Goal: Information Seeking & Learning: Learn about a topic

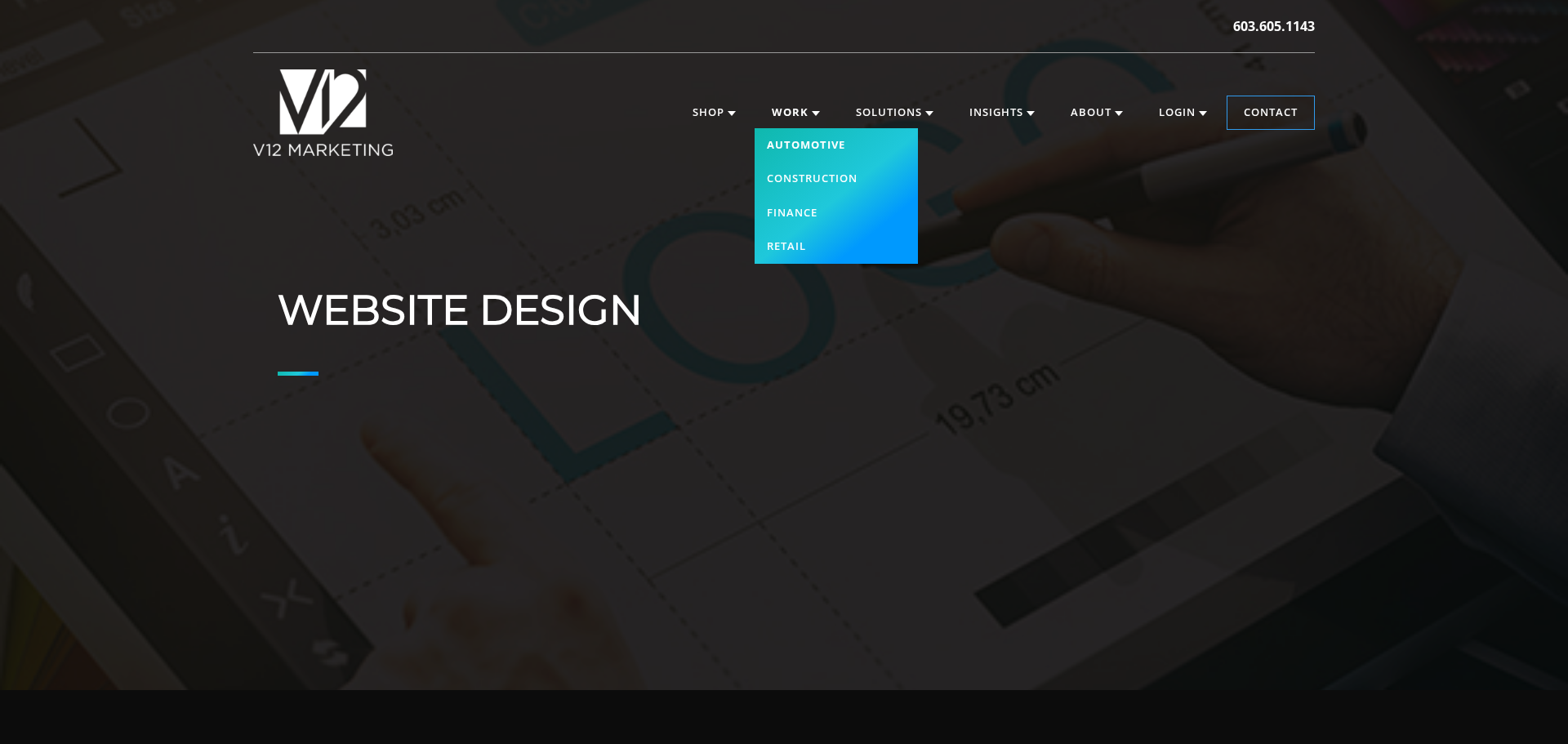
click at [794, 140] on link "Automotive" at bounding box center [836, 145] width 163 height 34
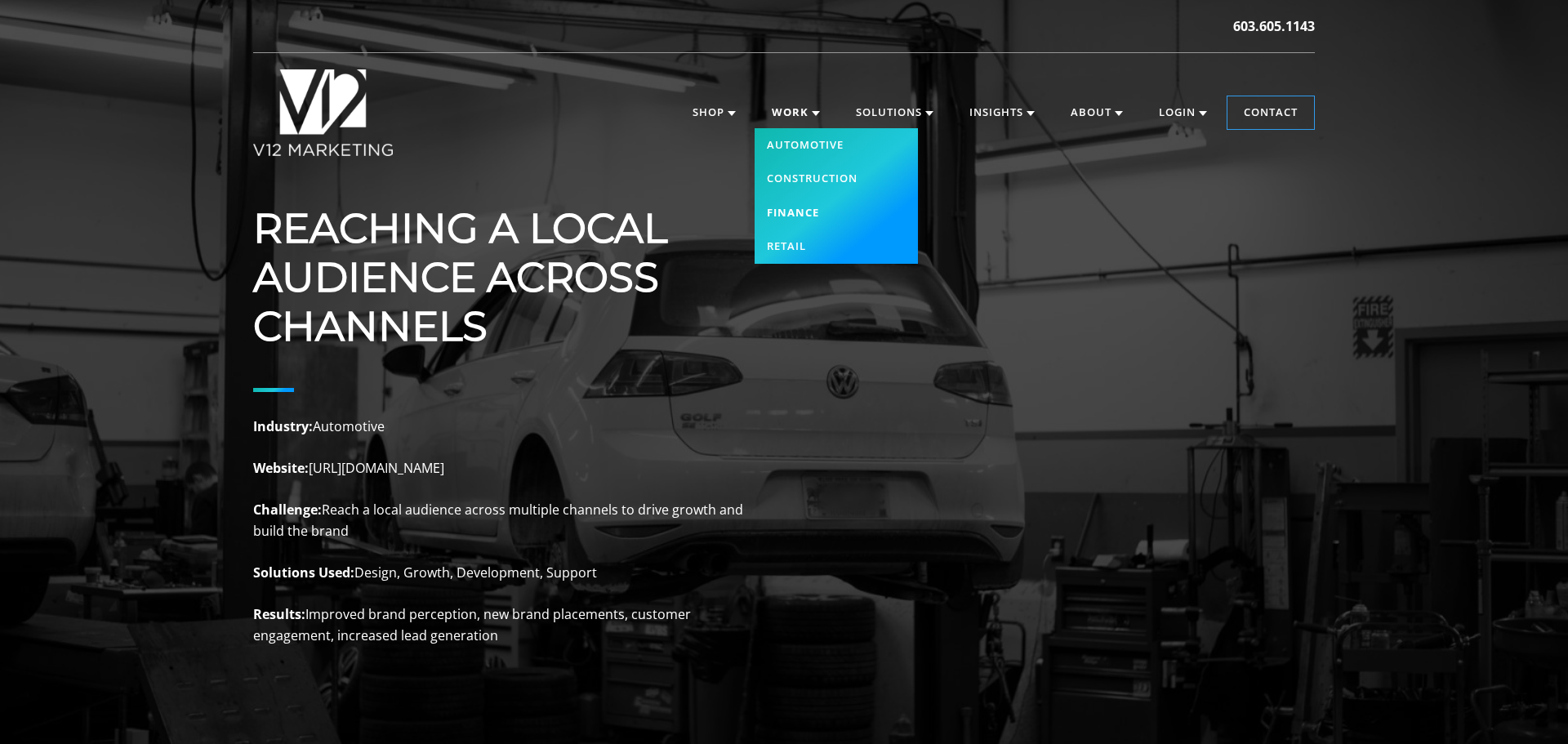
click at [821, 214] on link "Finance" at bounding box center [836, 212] width 163 height 34
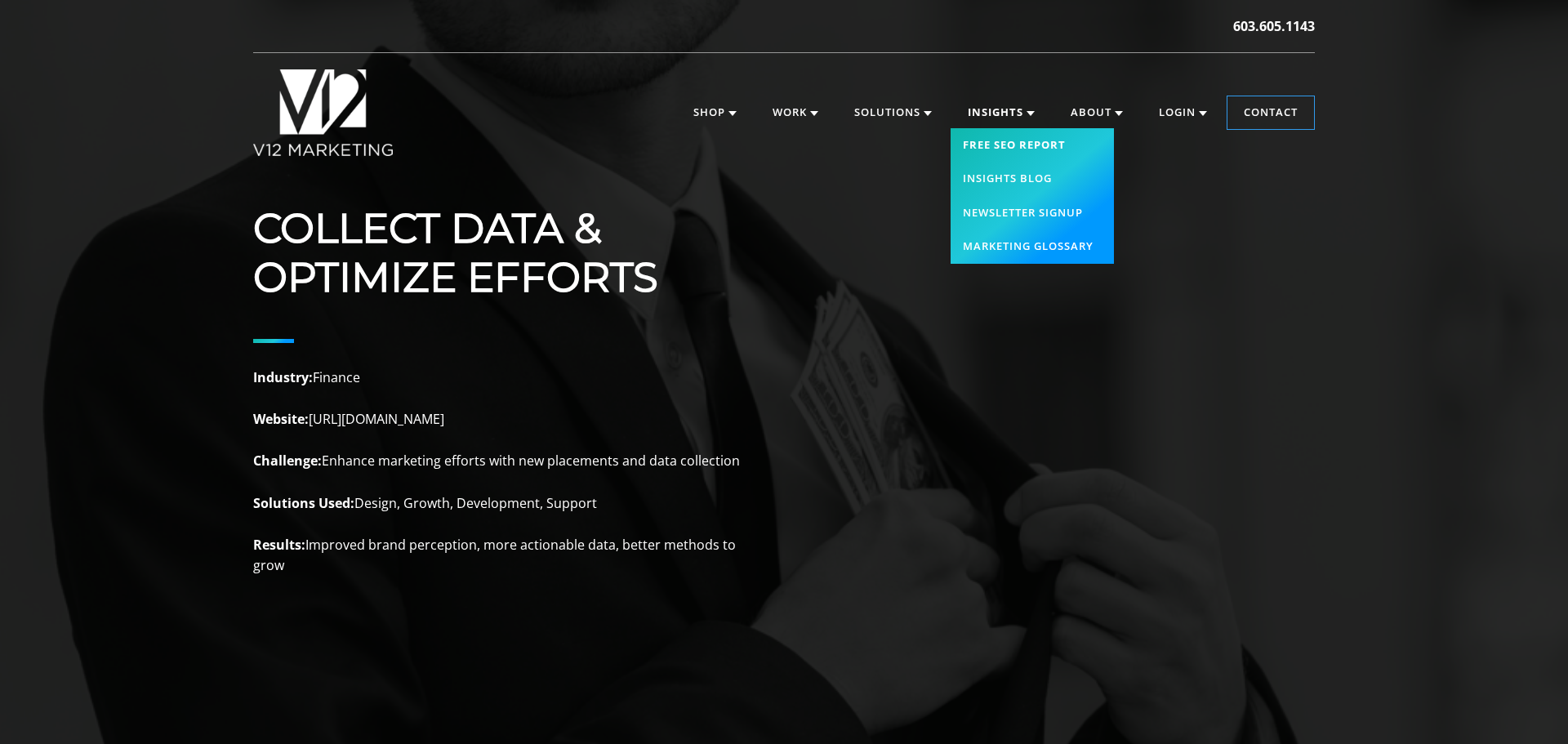
click at [983, 140] on link "Free SEO Report" at bounding box center [1032, 145] width 163 height 34
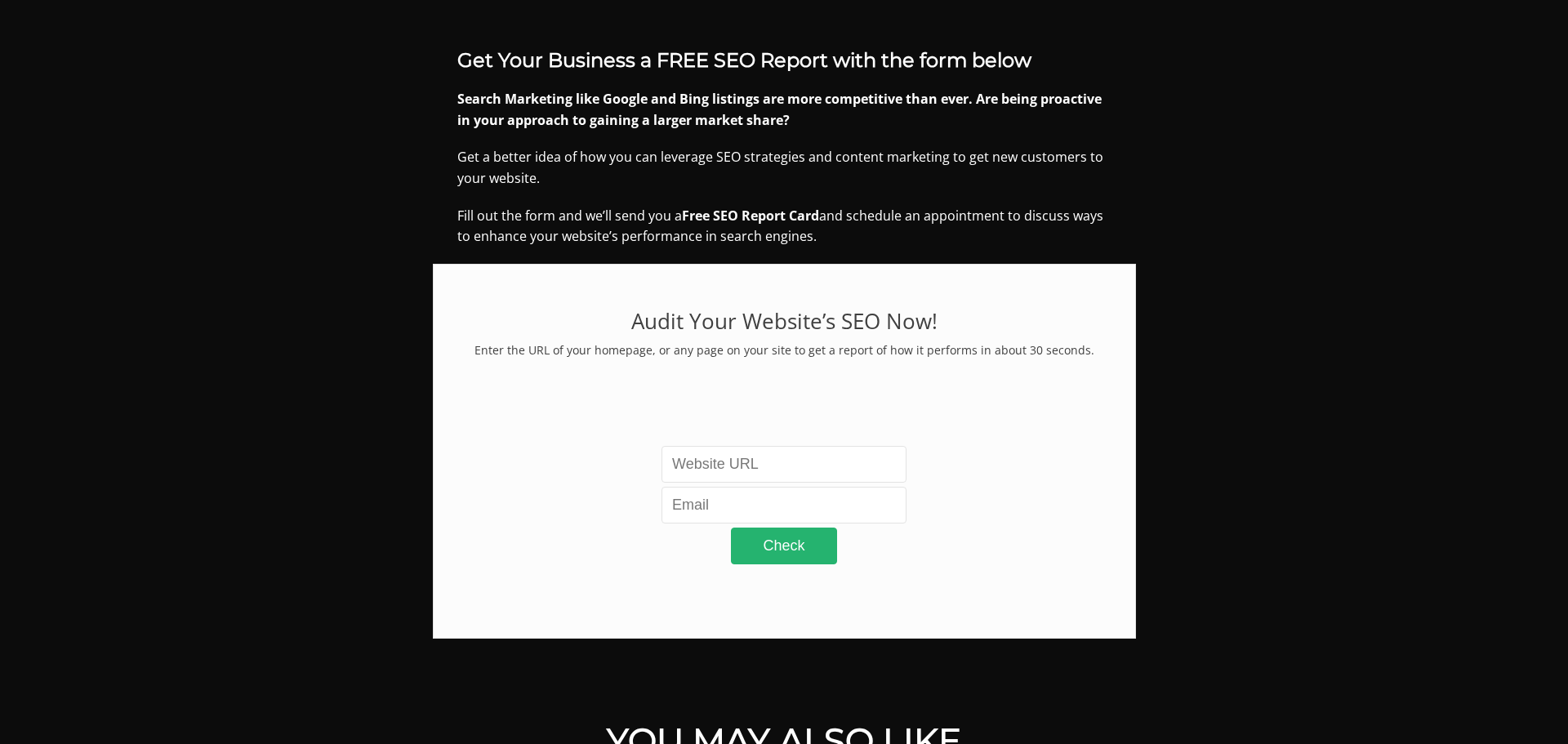
scroll to position [111, 0]
